Goal: Task Accomplishment & Management: Manage account settings

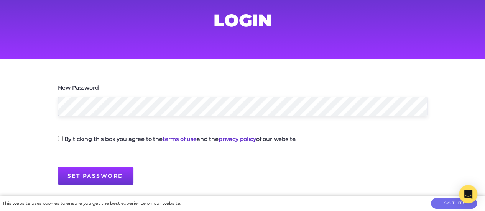
scroll to position [74, 0]
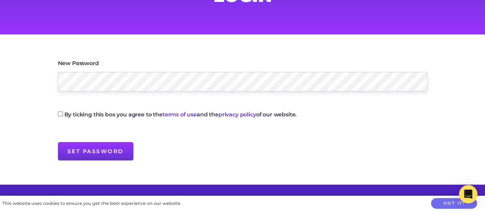
click at [58, 115] on input "By ticking this box you agree to the terms of use and the privacy policy of our…" at bounding box center [60, 114] width 5 height 5
checkbox input "true"
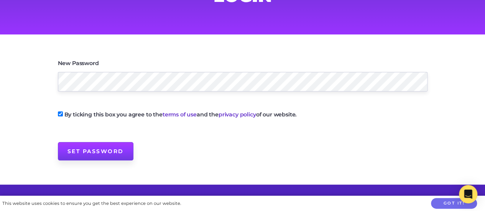
click at [101, 154] on input "Set Password" at bounding box center [96, 151] width 76 height 18
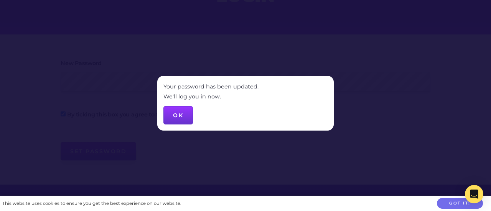
click at [101, 154] on div at bounding box center [245, 105] width 491 height 211
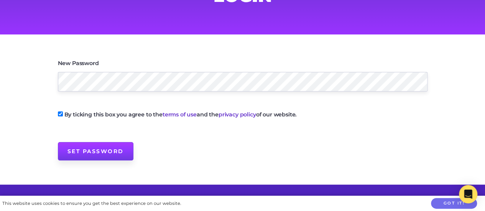
click at [101, 154] on input "Set Password" at bounding box center [96, 151] width 76 height 18
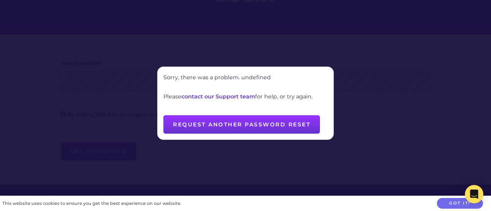
click at [234, 124] on button "Request another password reset" at bounding box center [241, 124] width 157 height 18
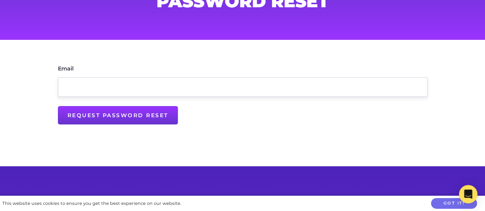
scroll to position [69, 0]
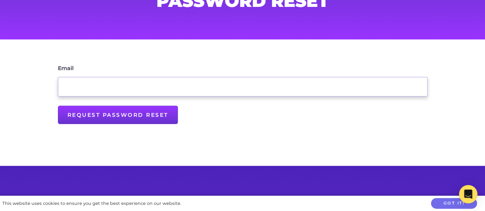
click at [153, 87] on input "Email" at bounding box center [243, 87] width 370 height 20
click at [144, 89] on input "Email" at bounding box center [243, 87] width 370 height 20
type input "@"
type input "anthony_king@rok.catholic.edu.au"
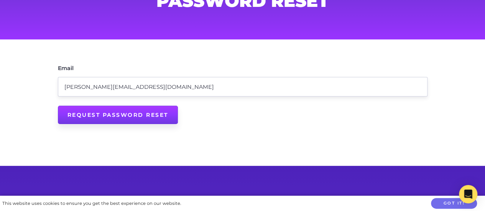
click at [119, 120] on input "Request Password Reset" at bounding box center [118, 115] width 120 height 18
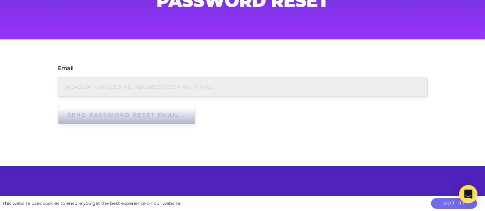
type input "Request Password Reset"
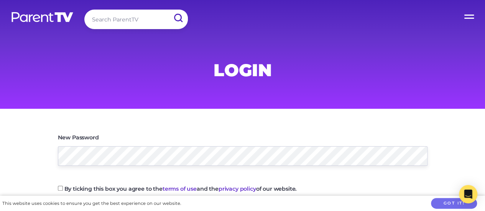
scroll to position [25, 0]
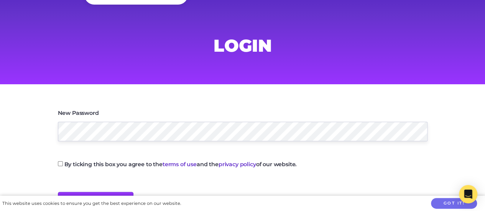
click at [61, 163] on input "By ticking this box you agree to the terms of use and the privacy policy of our…" at bounding box center [60, 164] width 5 height 5
checkbox input "true"
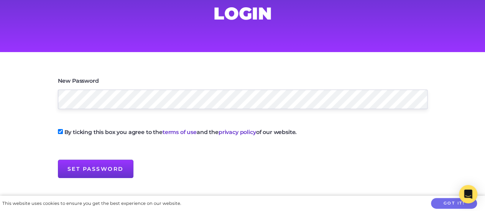
scroll to position [63, 0]
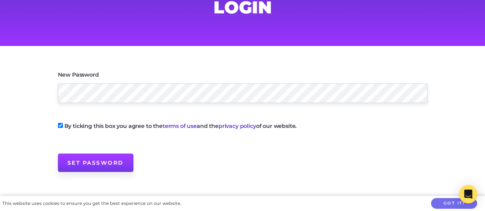
click at [78, 162] on input "Set Password" at bounding box center [96, 163] width 76 height 18
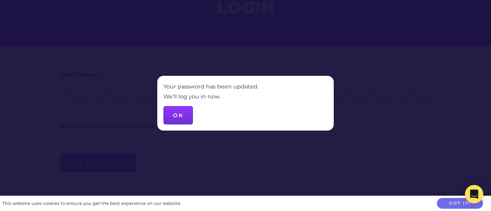
click at [182, 113] on button "OK" at bounding box center [178, 115] width 30 height 18
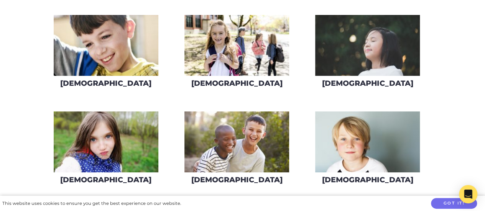
scroll to position [256, 0]
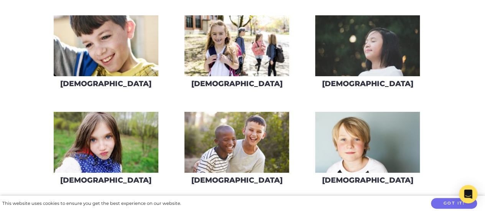
click at [242, 59] on img at bounding box center [237, 45] width 105 height 61
